Goal: Information Seeking & Learning: Learn about a topic

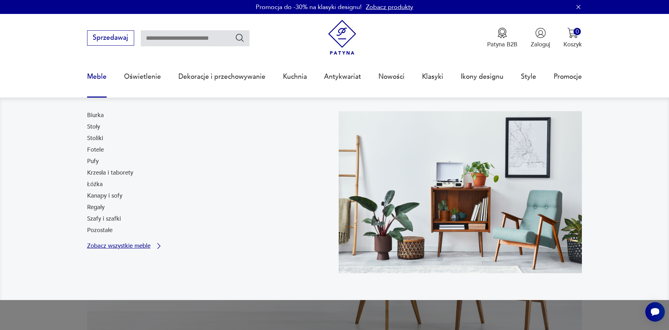
click at [149, 244] on p "Zobacz wszystkie meble" at bounding box center [118, 246] width 63 height 6
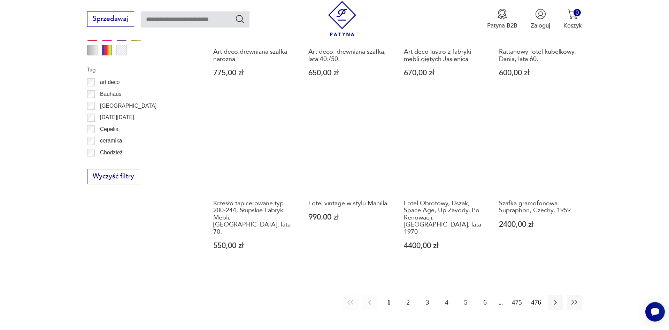
scroll to position [811, 0]
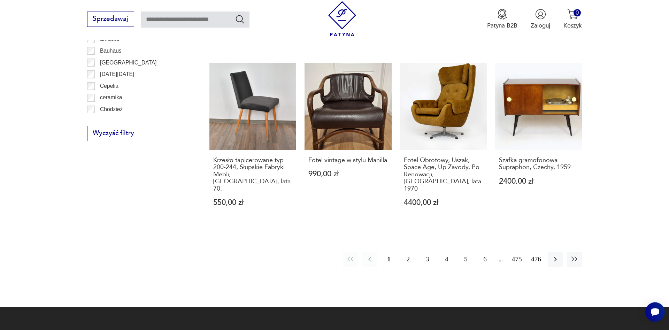
click at [411, 252] on button "2" at bounding box center [408, 259] width 15 height 15
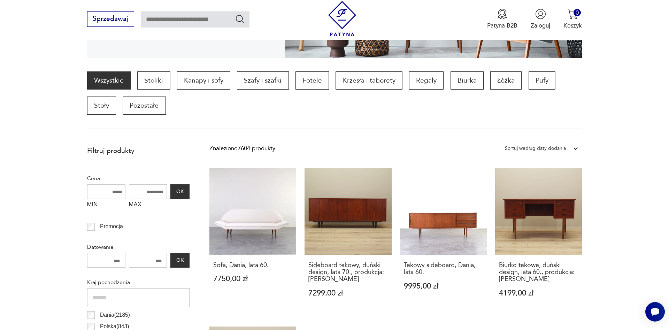
scroll to position [193, 0]
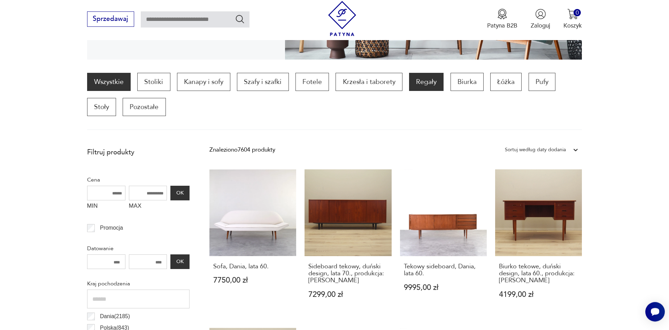
click at [432, 84] on p "Regały" at bounding box center [426, 82] width 35 height 18
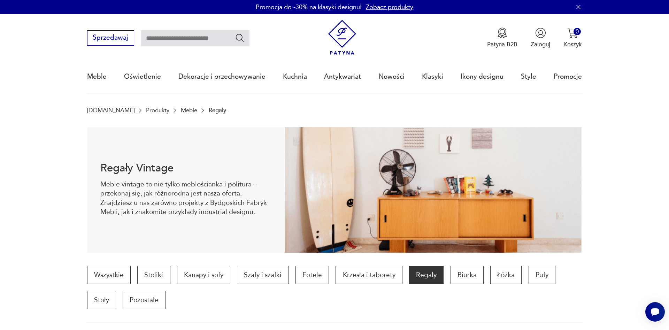
click at [186, 44] on input "text" at bounding box center [195, 38] width 109 height 16
type input "*****"
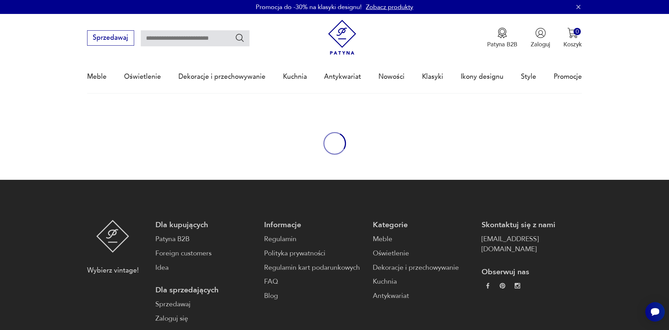
type input "*****"
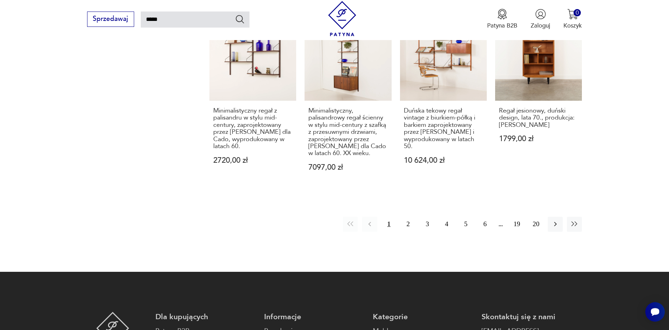
scroll to position [693, 0]
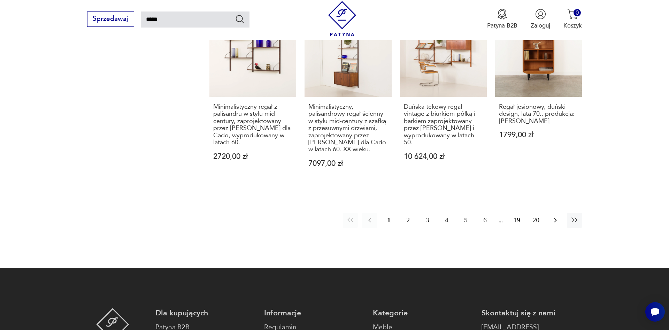
click at [557, 222] on icon "button" at bounding box center [555, 220] width 8 height 8
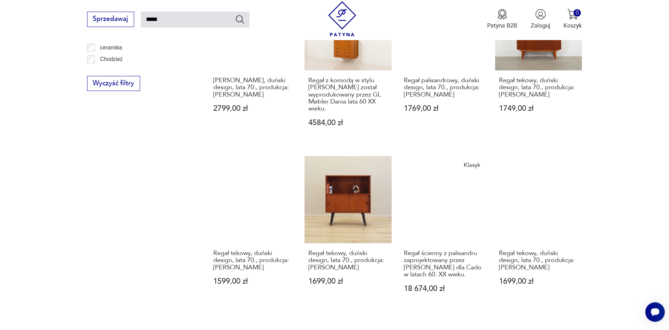
scroll to position [545, 0]
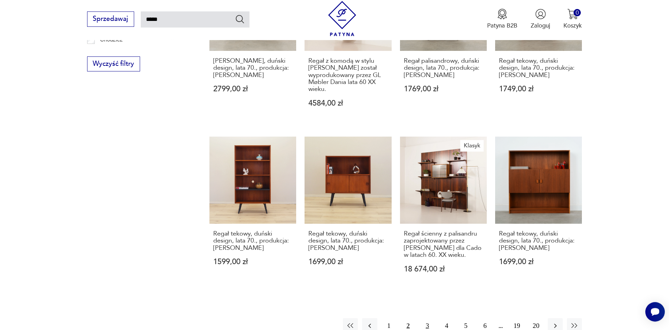
click at [423, 321] on button "3" at bounding box center [427, 325] width 15 height 15
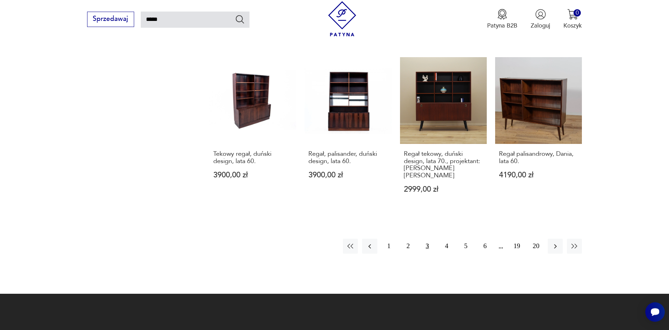
scroll to position [619, 0]
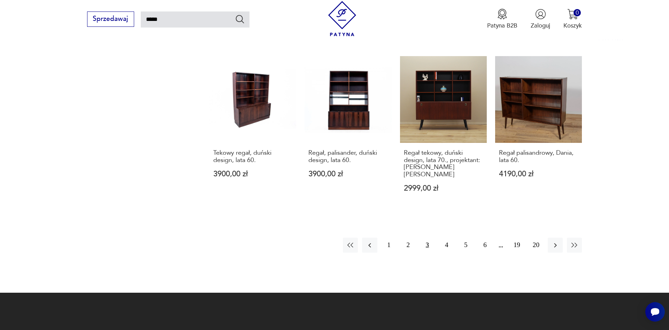
click at [448, 238] on button "4" at bounding box center [446, 245] width 15 height 15
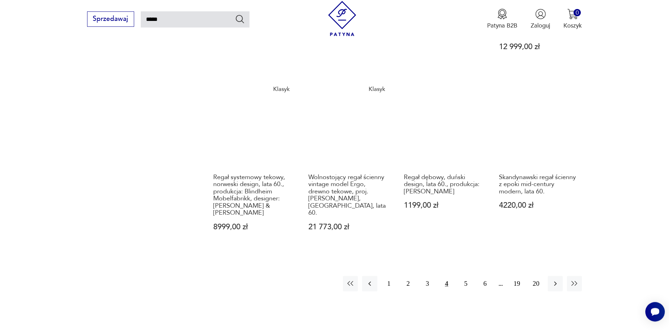
scroll to position [636, 0]
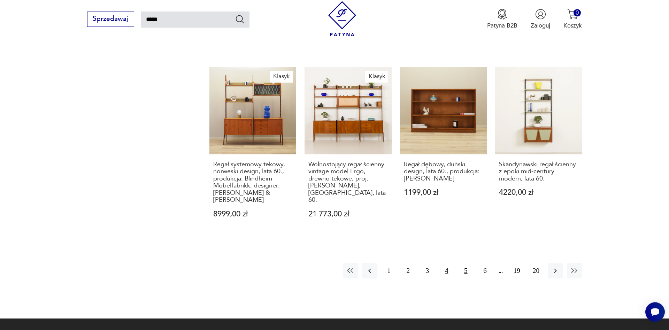
click at [464, 267] on button "5" at bounding box center [465, 270] width 15 height 15
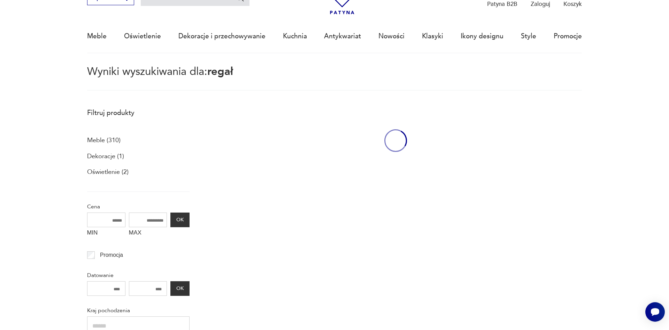
scroll to position [40, 0]
